Goal: Use online tool/utility: Use online tool/utility

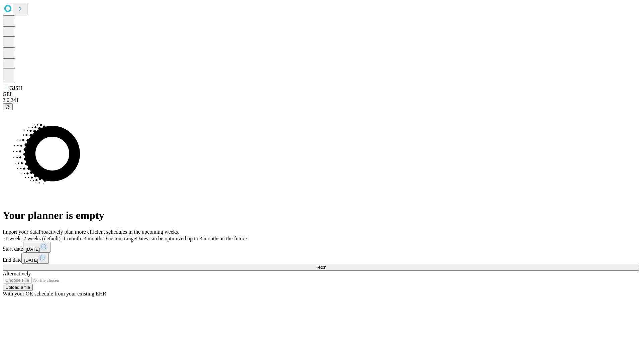
click at [326, 265] on span "Fetch" at bounding box center [320, 267] width 11 height 5
